Goal: Check status: Verify the current state of an ongoing process or item

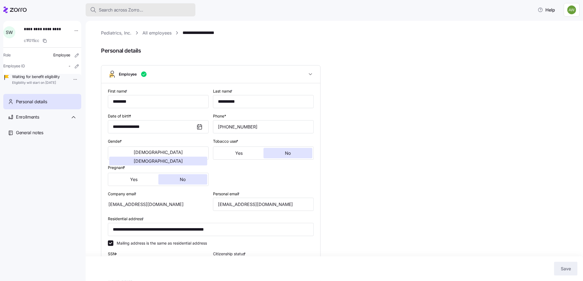
click at [149, 12] on div "Search across Zorro..." at bounding box center [140, 10] width 101 height 7
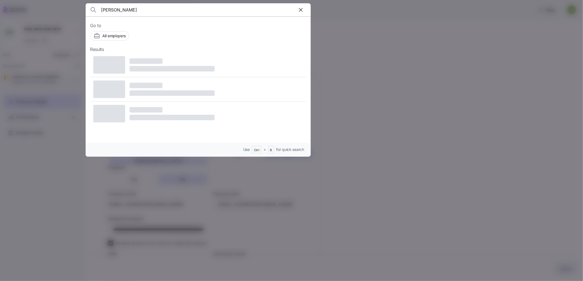
type input "[PERSON_NAME]"
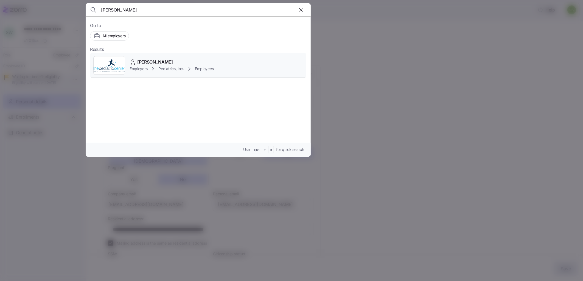
click at [125, 61] on img at bounding box center [109, 65] width 31 height 15
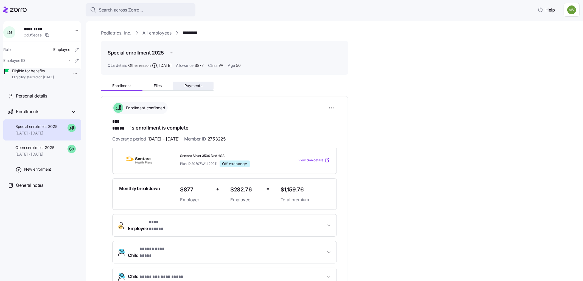
click at [190, 82] on button "Payments" at bounding box center [193, 86] width 41 height 8
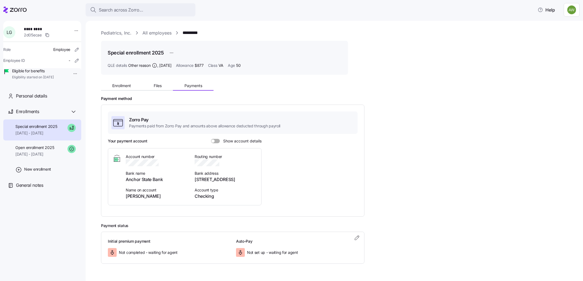
scroll to position [15, 0]
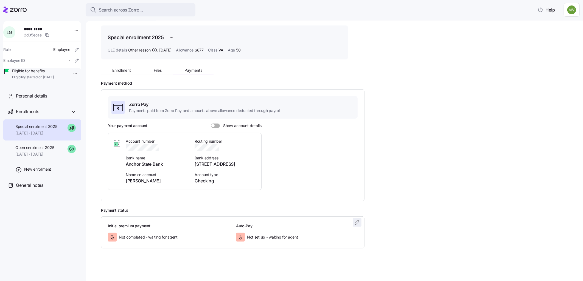
click at [356, 223] on icon "button" at bounding box center [357, 222] width 7 height 7
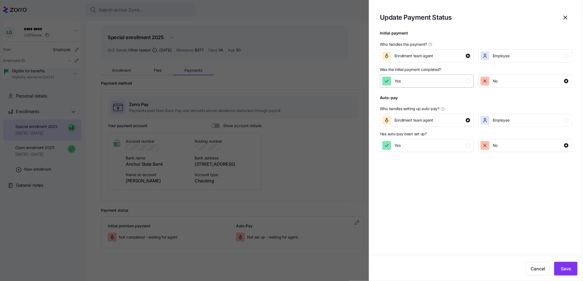
click at [452, 81] on div "Yes" at bounding box center [426, 81] width 88 height 9
click at [454, 145] on div "Yes" at bounding box center [426, 145] width 88 height 9
click at [567, 269] on span "Save" at bounding box center [565, 269] width 10 height 7
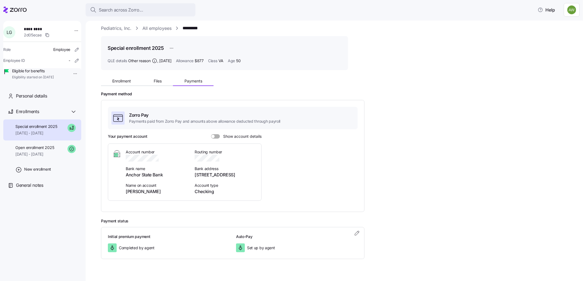
scroll to position [0, 0]
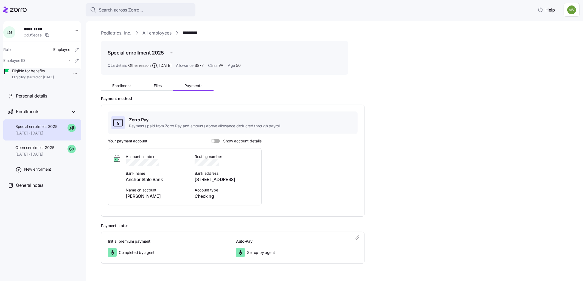
click at [151, 33] on link "All employees" at bounding box center [156, 33] width 29 height 7
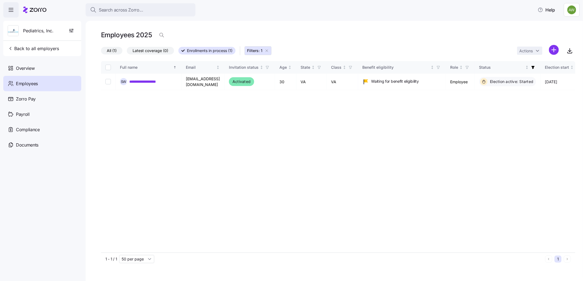
click at [269, 53] on icon "button" at bounding box center [266, 51] width 4 height 4
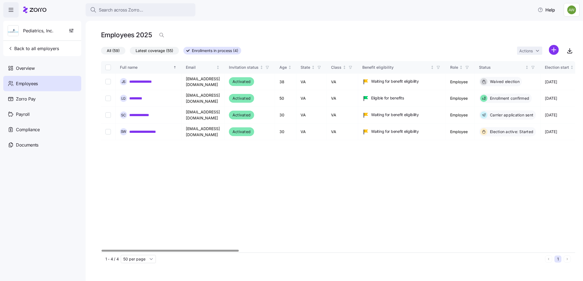
click at [112, 49] on span "All (59)" at bounding box center [113, 50] width 13 height 7
click at [101, 52] on input "All (59)" at bounding box center [101, 52] width 0 height 0
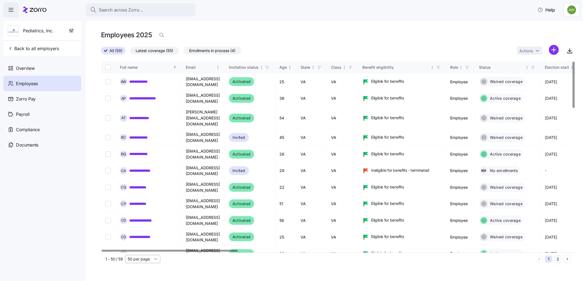
click at [140, 261] on input "50 per page" at bounding box center [142, 259] width 35 height 8
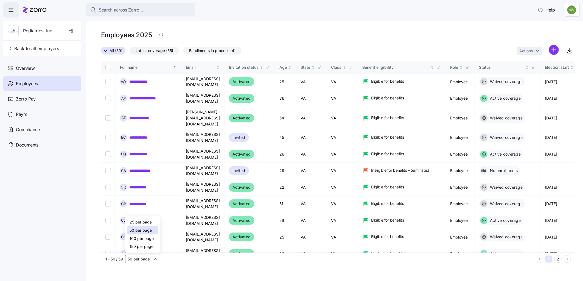
click at [136, 239] on span "100 per page" at bounding box center [141, 239] width 24 height 6
type input "100 per page"
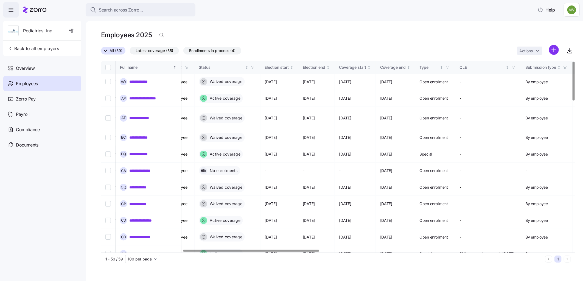
scroll to position [0, 289]
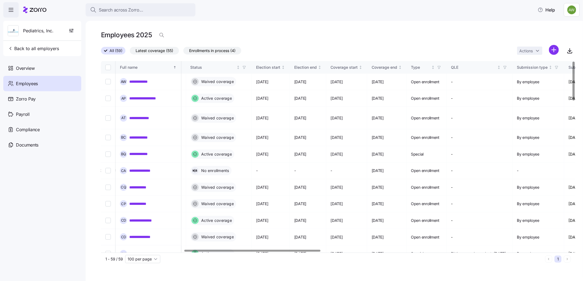
click at [290, 252] on div at bounding box center [252, 251] width 136 height 2
click at [290, 268] on div "**********" at bounding box center [334, 151] width 497 height 261
click at [246, 67] on icon "button" at bounding box center [244, 68] width 4 height 4
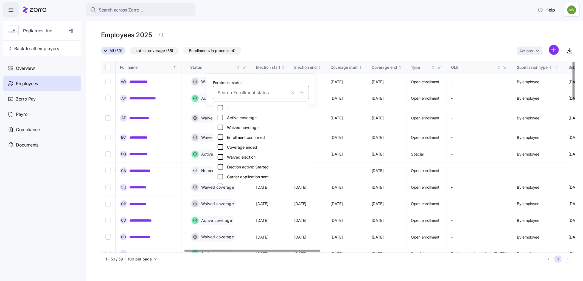
click at [221, 117] on icon at bounding box center [220, 117] width 7 height 7
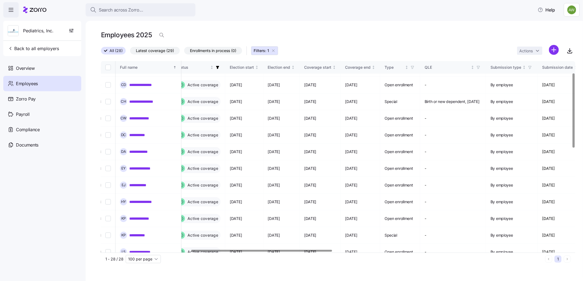
scroll to position [30, 305]
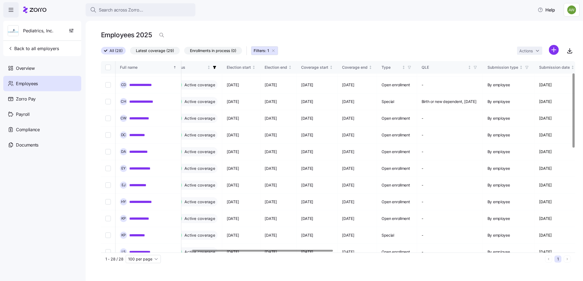
click at [267, 251] on div at bounding box center [262, 251] width 140 height 2
click at [151, 101] on link "**********" at bounding box center [145, 101] width 33 height 5
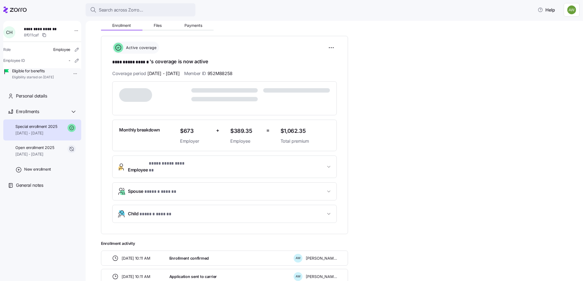
scroll to position [61, 0]
click at [196, 210] on span "Child * ****** ****** *" at bounding box center [227, 213] width 198 height 7
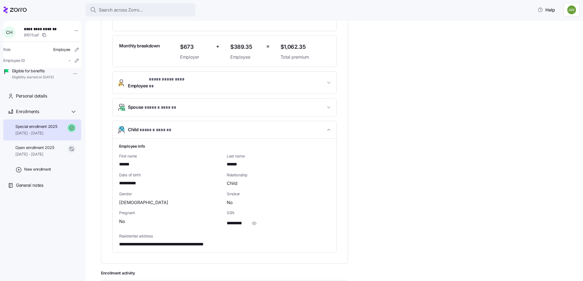
scroll to position [152, 0]
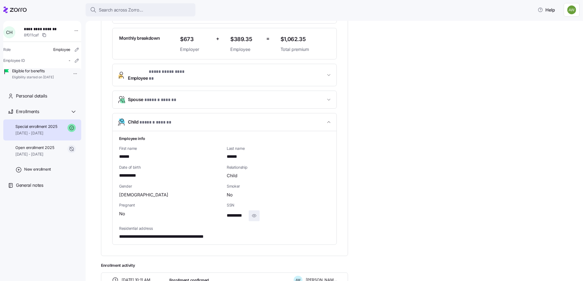
click at [254, 213] on icon "button" at bounding box center [253, 216] width 5 height 7
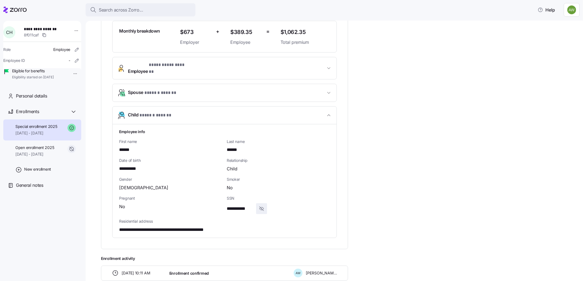
click at [396, 173] on div "**********" at bounding box center [338, 177] width 474 height 501
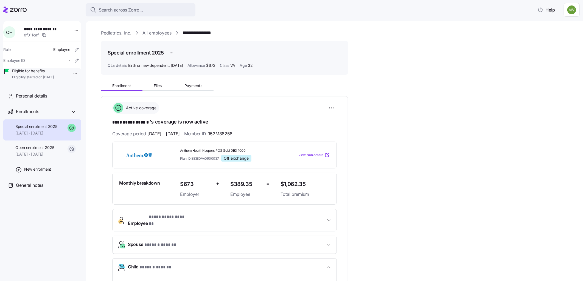
scroll to position [61, 0]
